Goal: Task Accomplishment & Management: Use online tool/utility

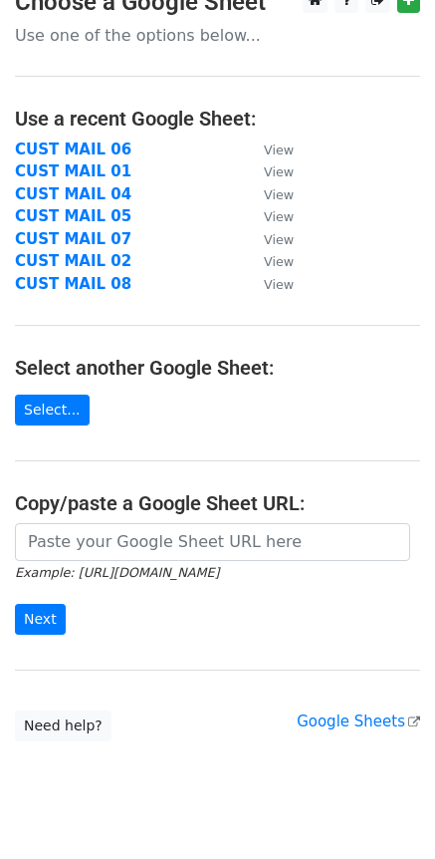
scroll to position [69, 0]
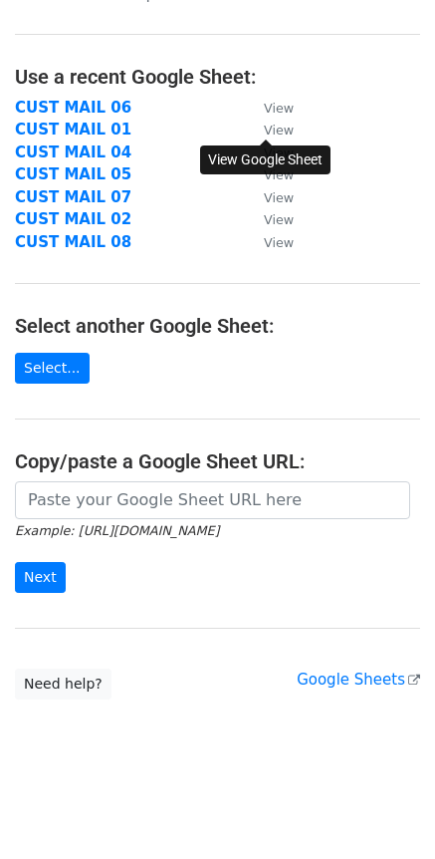
click at [271, 133] on small "View" at bounding box center [279, 130] width 30 height 15
click at [272, 224] on small "View" at bounding box center [279, 219] width 30 height 15
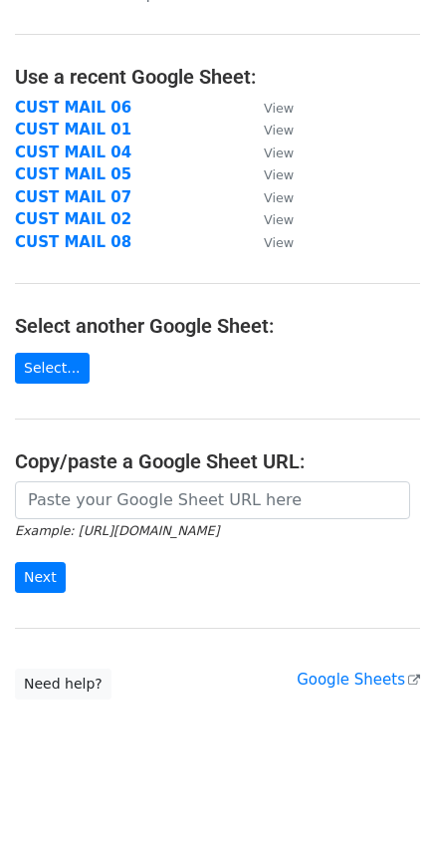
click at [131, 302] on main "Choose a Google Sheet Use one of the options below... Use a recent Google Sheet…" at bounding box center [217, 322] width 435 height 753
click at [72, 364] on link "Select..." at bounding box center [52, 368] width 75 height 31
click at [363, 678] on link "Google Sheets" at bounding box center [359, 680] width 124 height 18
click at [63, 375] on link "Select..." at bounding box center [52, 368] width 75 height 31
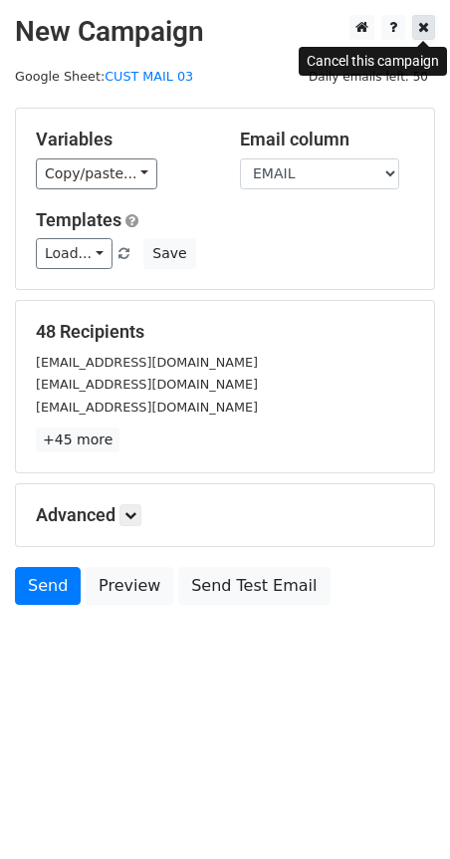
click at [419, 30] on icon at bounding box center [423, 27] width 11 height 14
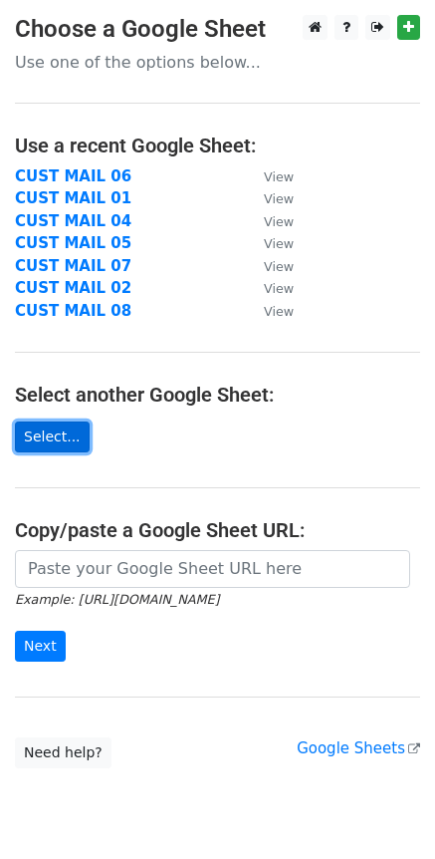
click at [43, 427] on link "Select..." at bounding box center [52, 436] width 75 height 31
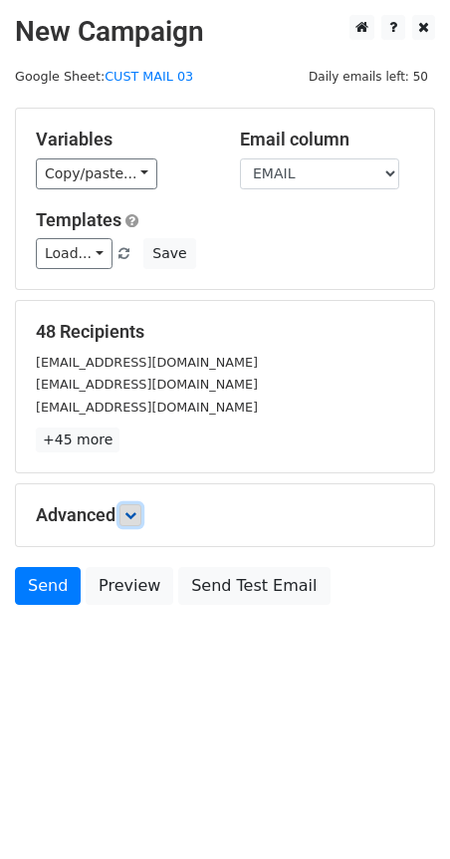
click at [124, 519] on link at bounding box center [131, 515] width 22 height 22
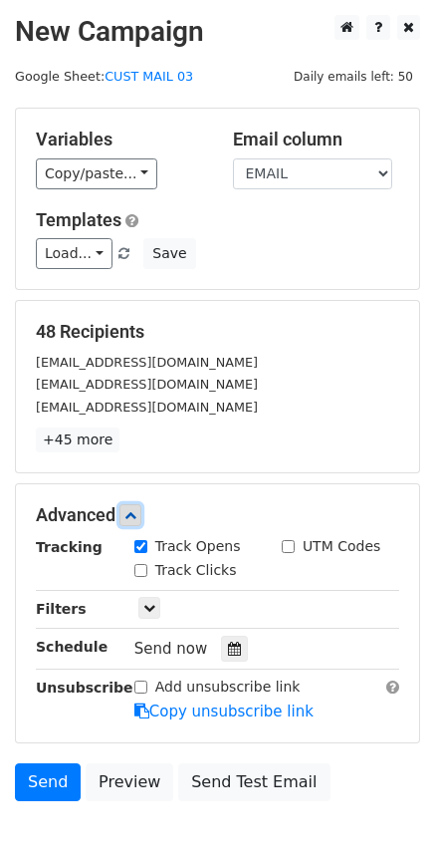
click at [129, 518] on icon at bounding box center [131, 515] width 12 height 12
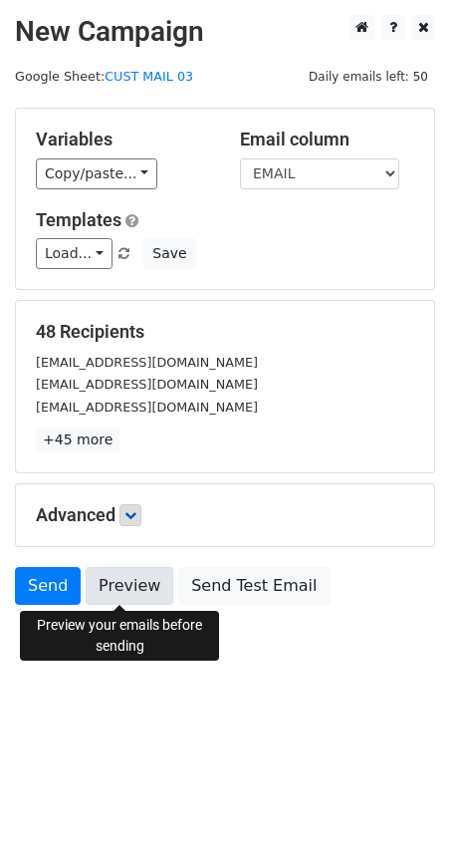
click at [124, 590] on link "Preview" at bounding box center [130, 586] width 88 height 38
click at [122, 79] on link "CUST MAIL 03" at bounding box center [149, 76] width 89 height 15
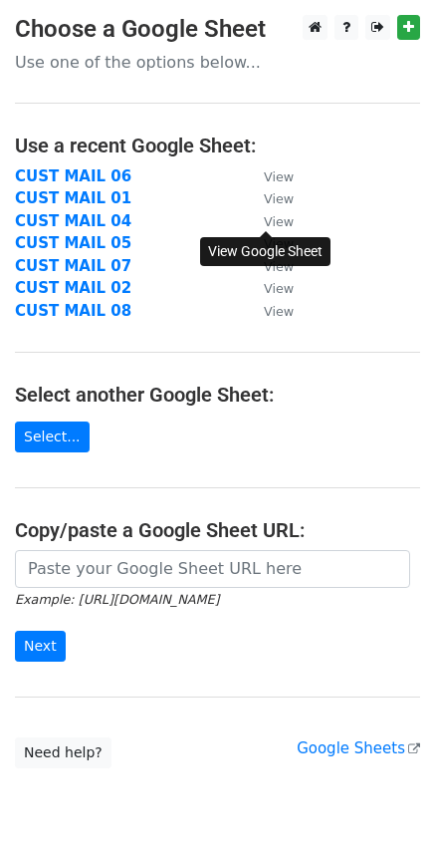
click at [278, 225] on small "View" at bounding box center [279, 221] width 30 height 15
click at [397, 279] on main "Choose a Google Sheet Use one of the options below... Use a recent Google Sheet…" at bounding box center [217, 391] width 435 height 753
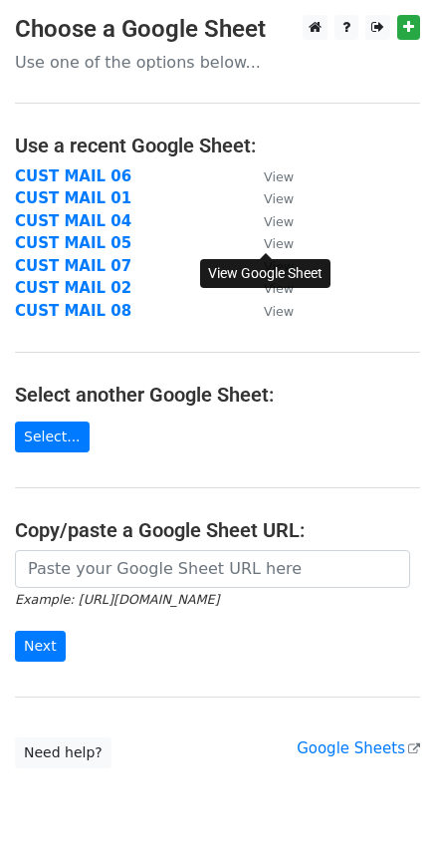
click at [285, 247] on small "View" at bounding box center [279, 243] width 30 height 15
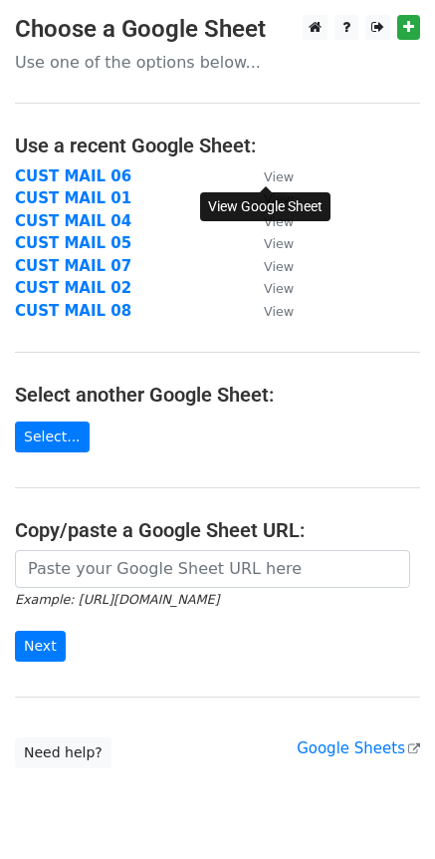
click at [276, 180] on small "View" at bounding box center [279, 176] width 30 height 15
click at [276, 264] on small "View" at bounding box center [279, 266] width 30 height 15
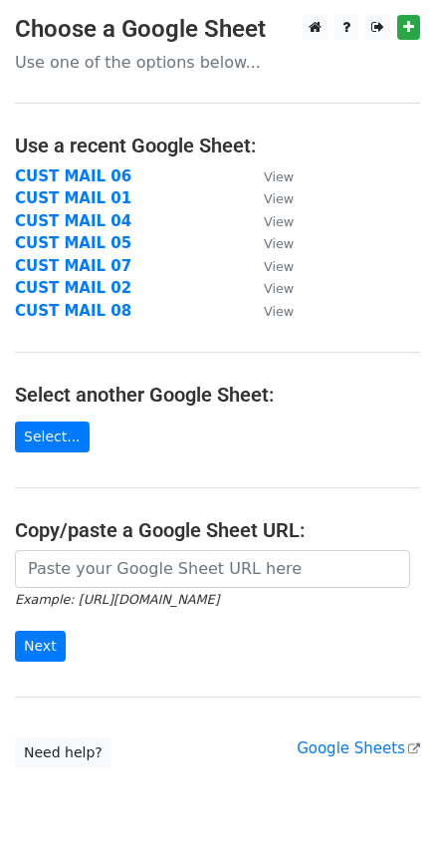
click at [285, 321] on td "View" at bounding box center [269, 311] width 50 height 23
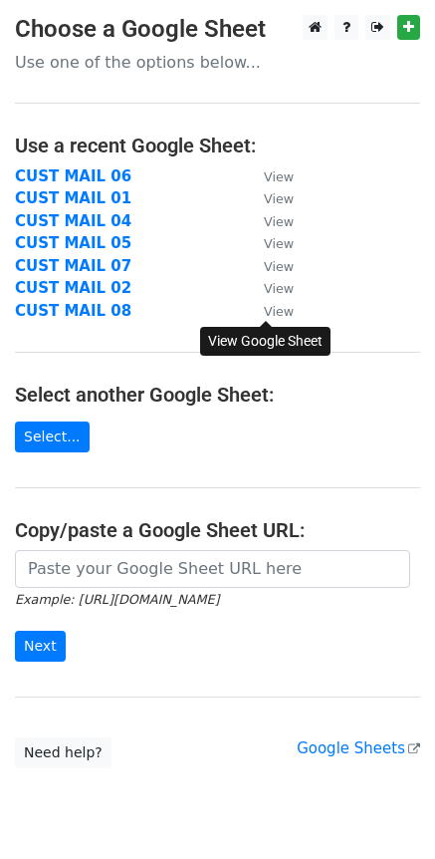
click at [274, 313] on small "View" at bounding box center [279, 311] width 30 height 15
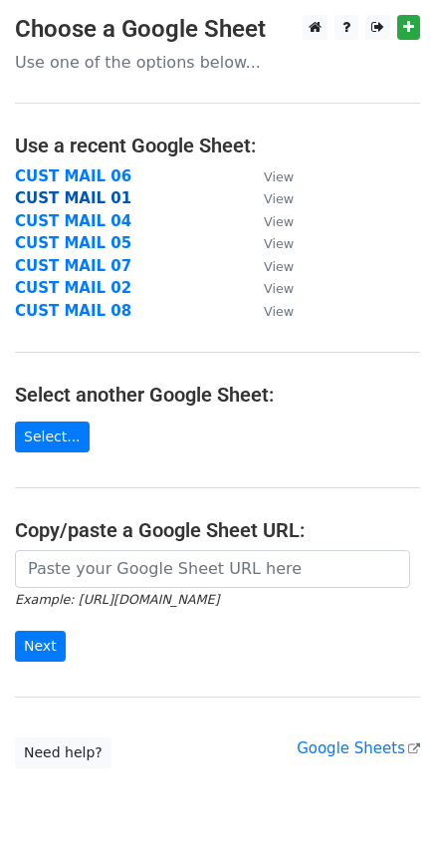
click at [88, 199] on strong "CUST MAIL 01" at bounding box center [73, 198] width 117 height 18
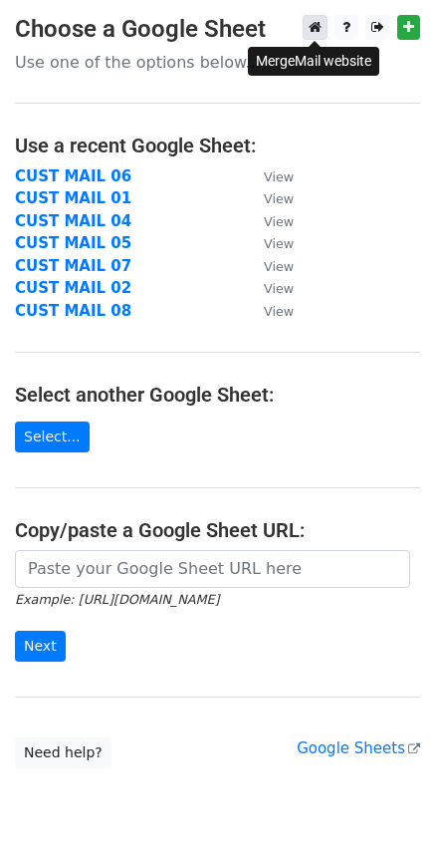
click at [312, 31] on icon at bounding box center [315, 27] width 13 height 14
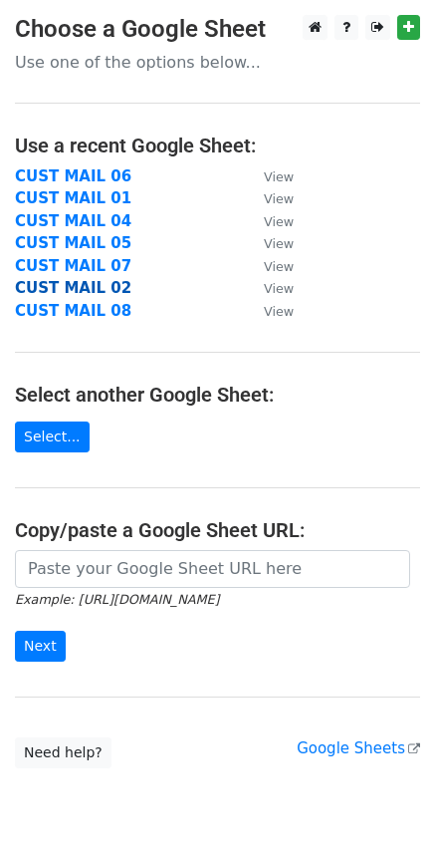
click at [84, 292] on strong "CUST MAIL 02" at bounding box center [73, 288] width 117 height 18
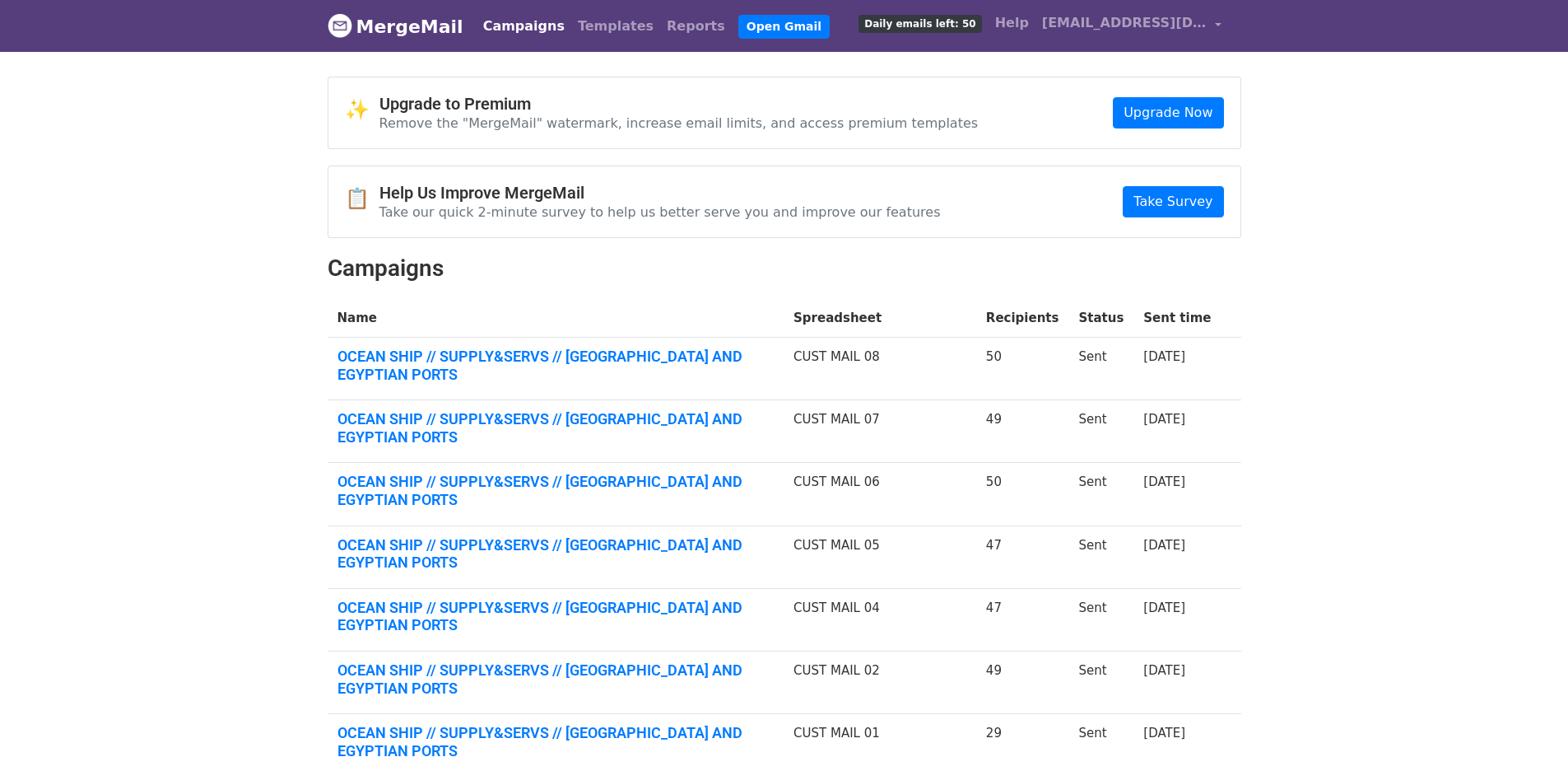
click at [518, 27] on link "Campaigns" at bounding box center [524, 26] width 95 height 33
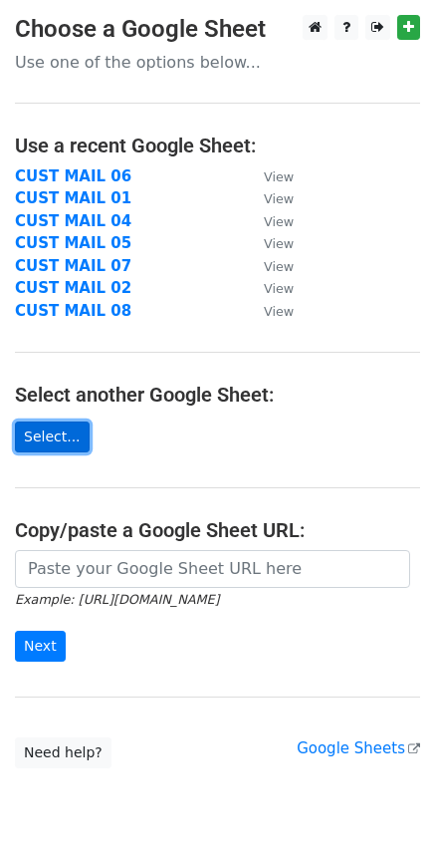
click at [46, 431] on link "Select..." at bounding box center [52, 436] width 75 height 31
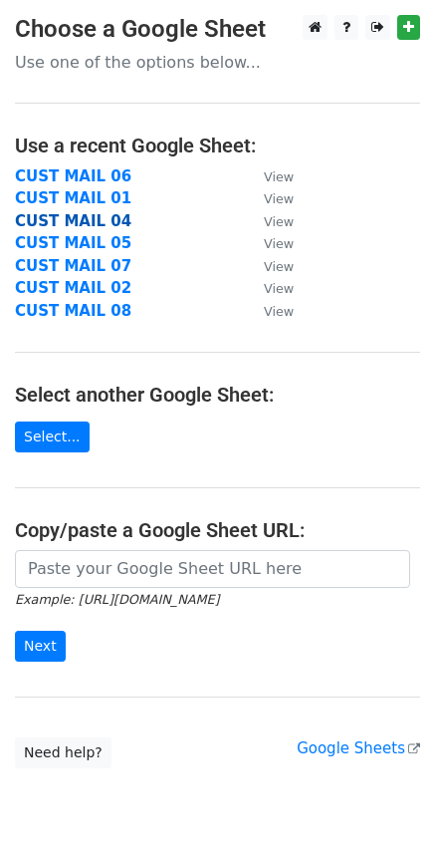
click at [68, 219] on strong "CUST MAIL 04" at bounding box center [73, 221] width 117 height 18
click at [83, 220] on strong "CUST MAIL 04" at bounding box center [73, 221] width 117 height 18
click at [67, 242] on strong "CUST MAIL 05" at bounding box center [73, 243] width 117 height 18
click at [74, 170] on strong "CUST MAIL 06" at bounding box center [73, 176] width 117 height 18
click at [85, 262] on strong "CUST MAIL 07" at bounding box center [73, 266] width 117 height 18
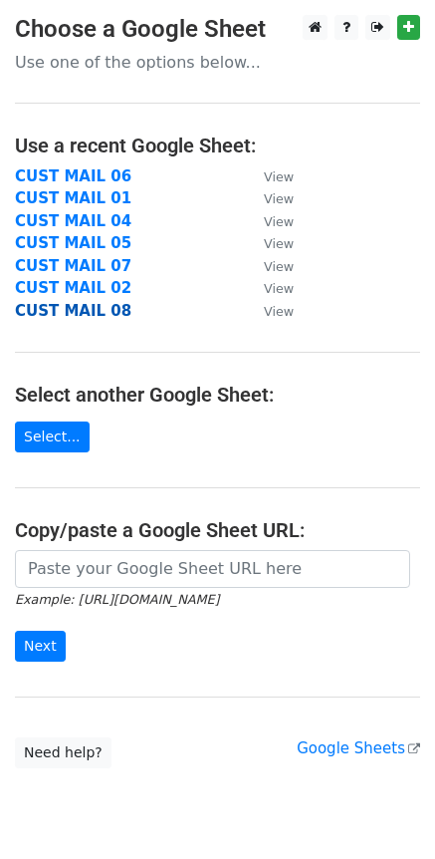
click at [81, 310] on strong "CUST MAIL 08" at bounding box center [73, 311] width 117 height 18
